Goal: Find specific page/section: Find specific page/section

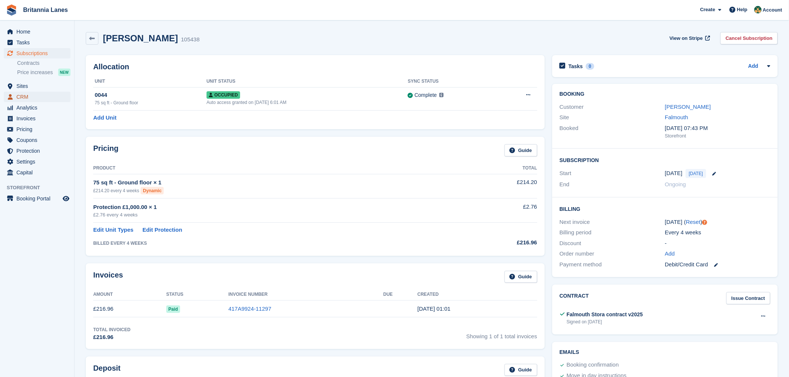
click at [25, 97] on span "CRM" at bounding box center [38, 97] width 45 height 10
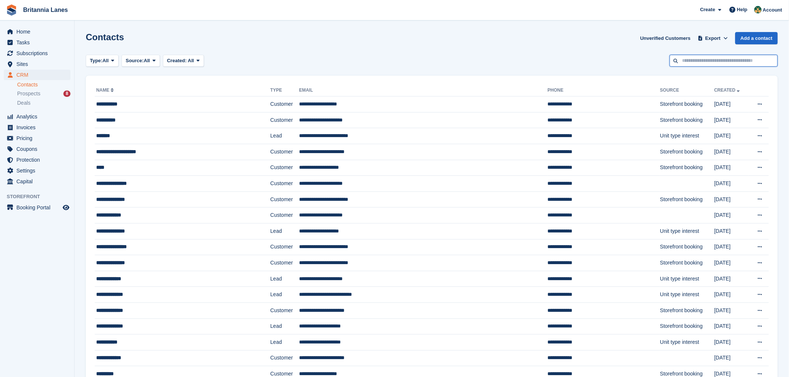
click at [704, 56] on input "text" at bounding box center [724, 61] width 108 height 12
type input "****"
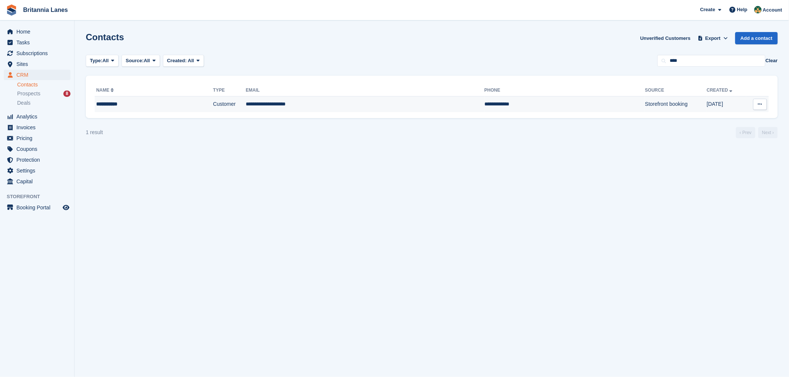
click at [131, 106] on div "**********" at bounding box center [136, 104] width 81 height 8
